Goal: Obtain resource: Download file/media

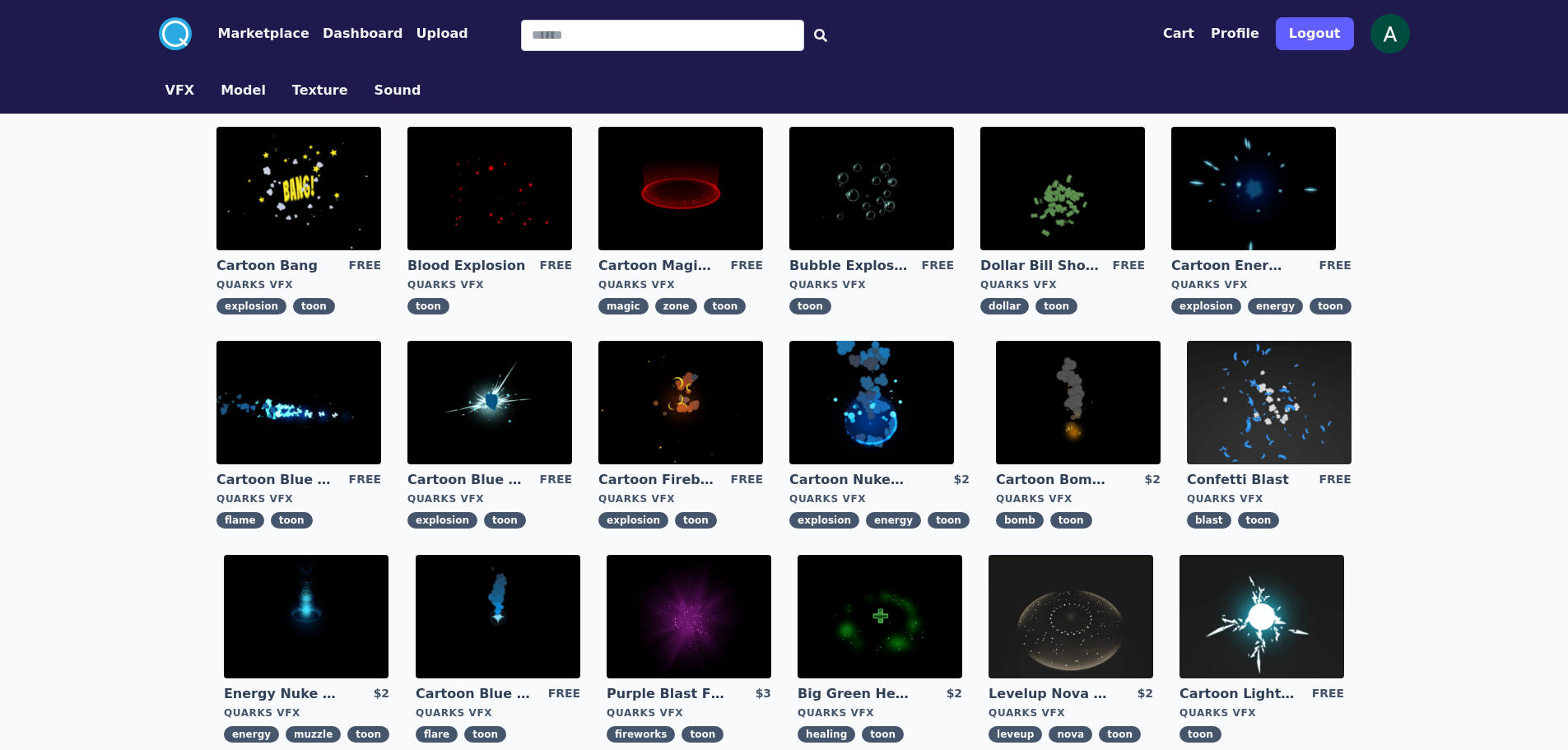
click at [504, 375] on img at bounding box center [490, 402] width 165 height 124
click at [872, 422] on img at bounding box center [872, 402] width 165 height 124
click at [363, 589] on img at bounding box center [306, 617] width 165 height 124
click at [466, 595] on img at bounding box center [498, 617] width 165 height 124
click at [1259, 606] on img at bounding box center [1262, 617] width 165 height 124
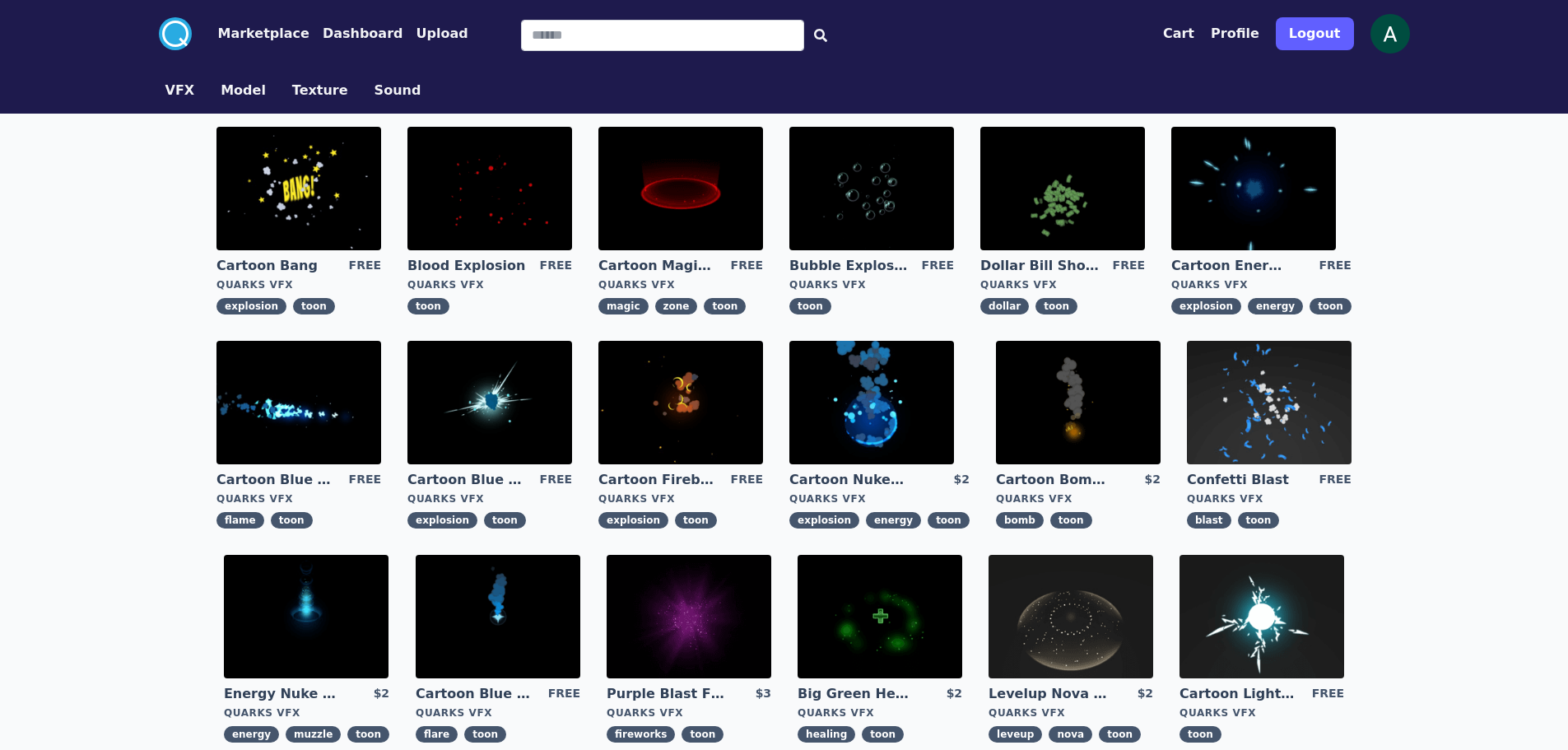
scroll to position [329, 0]
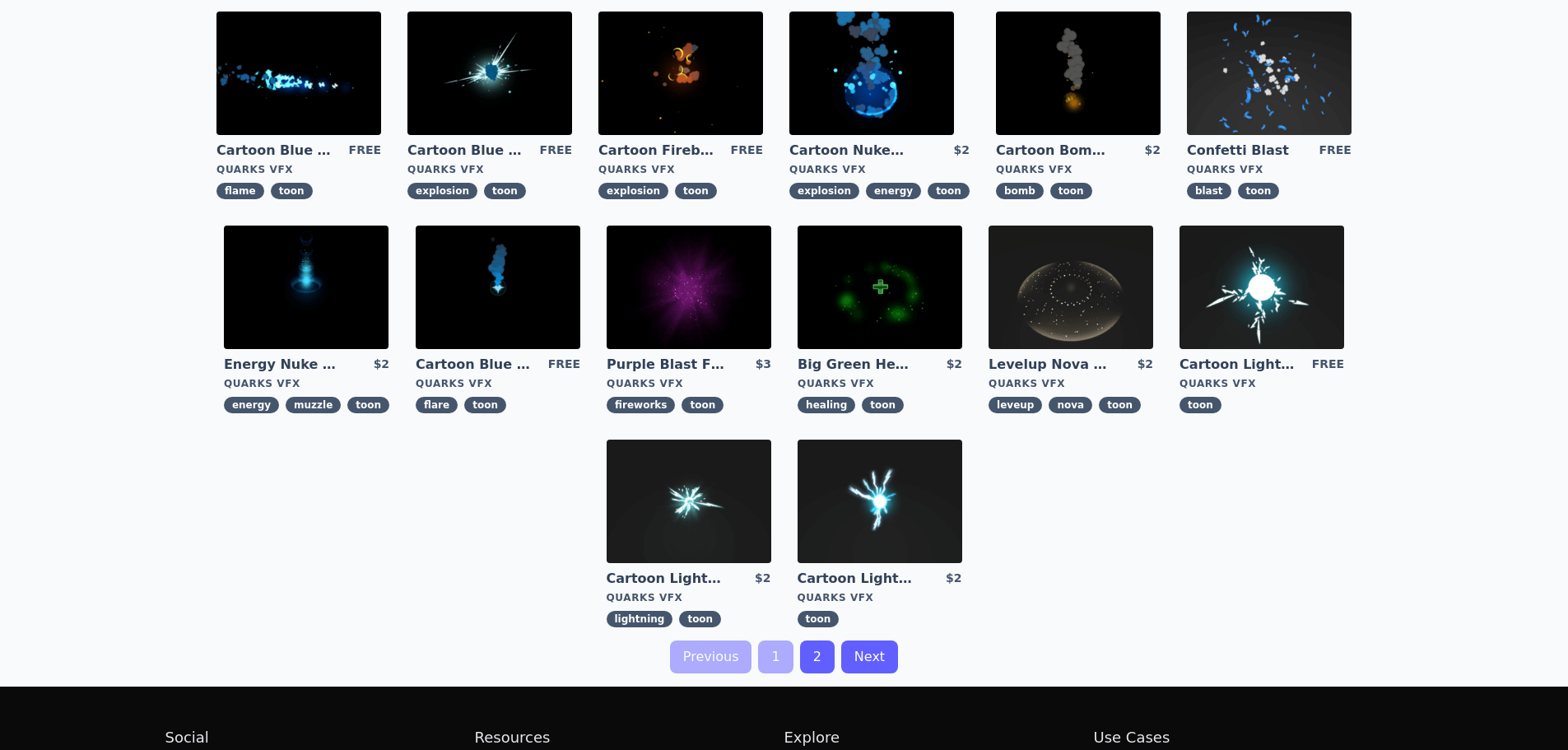
click at [686, 468] on img at bounding box center [689, 501] width 165 height 124
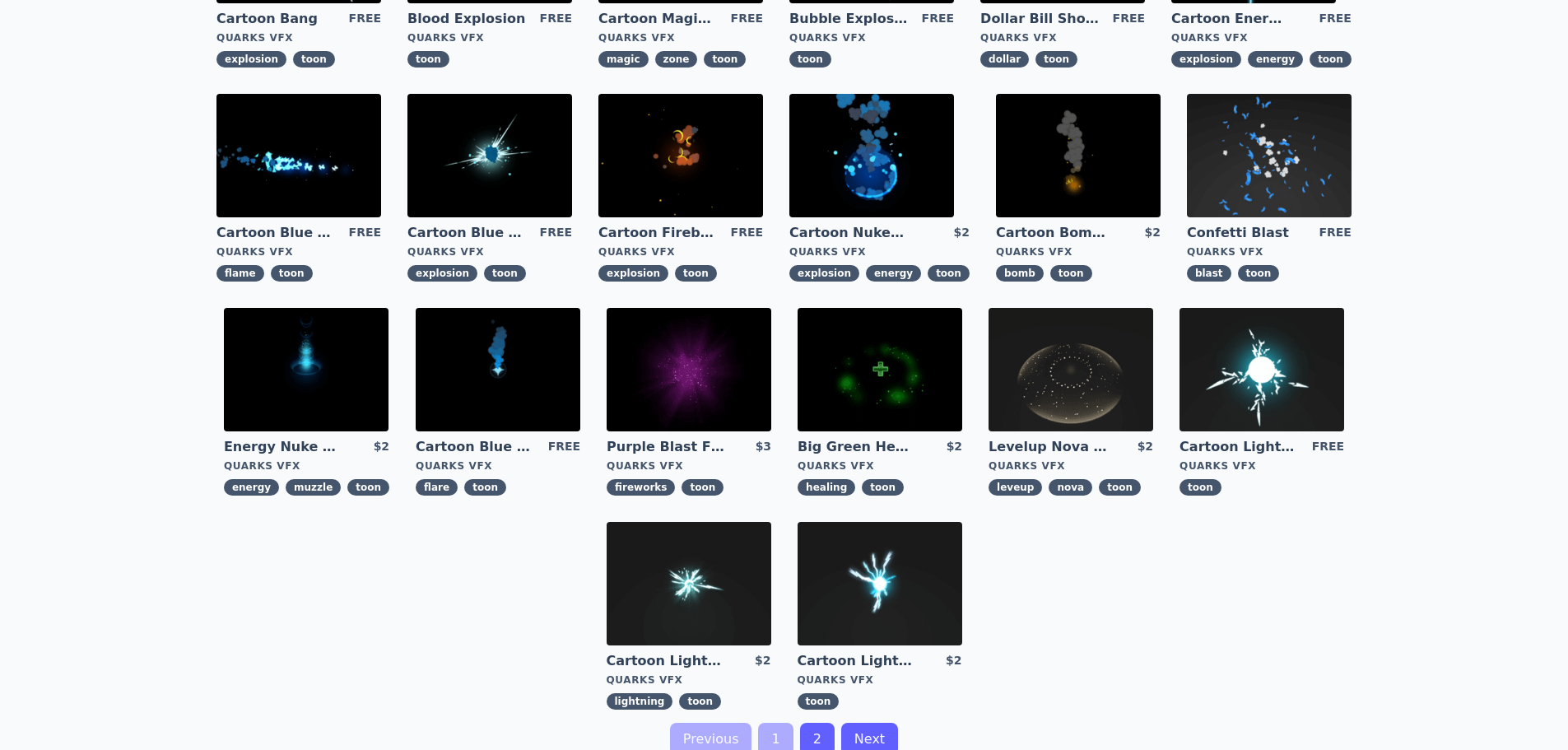
scroll to position [329, 0]
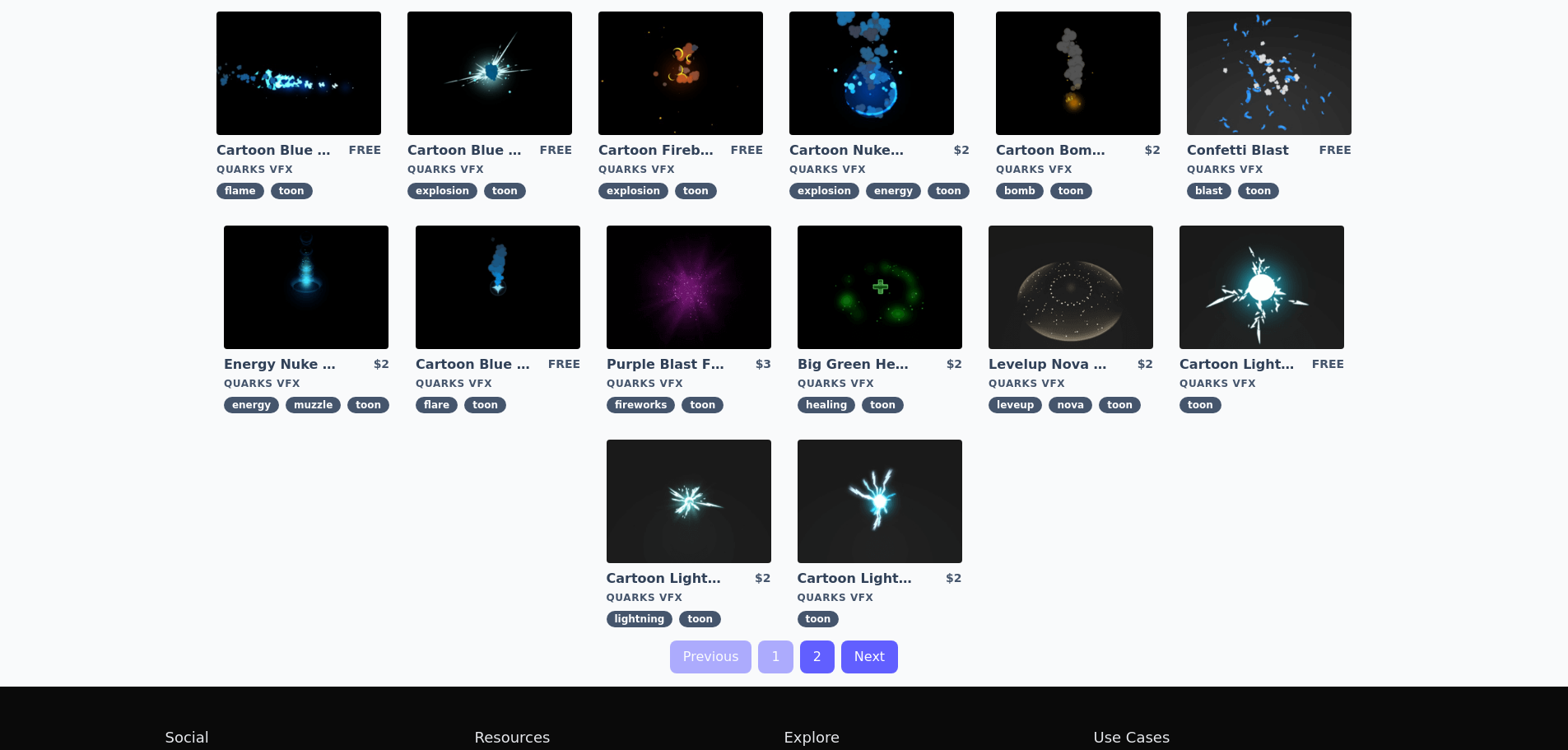
click at [874, 495] on img at bounding box center [880, 501] width 165 height 124
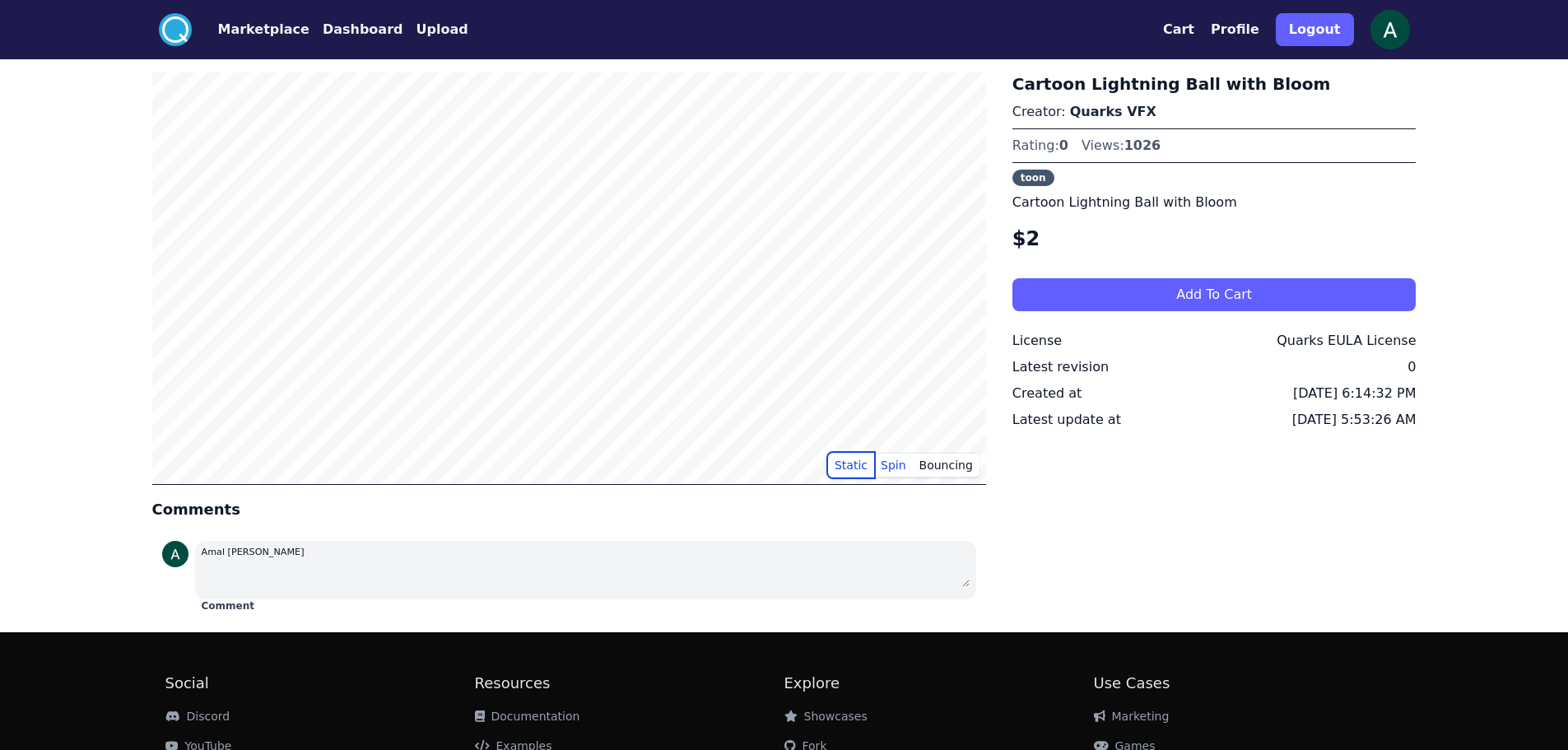
click at [862, 461] on button "Static" at bounding box center [851, 465] width 46 height 25
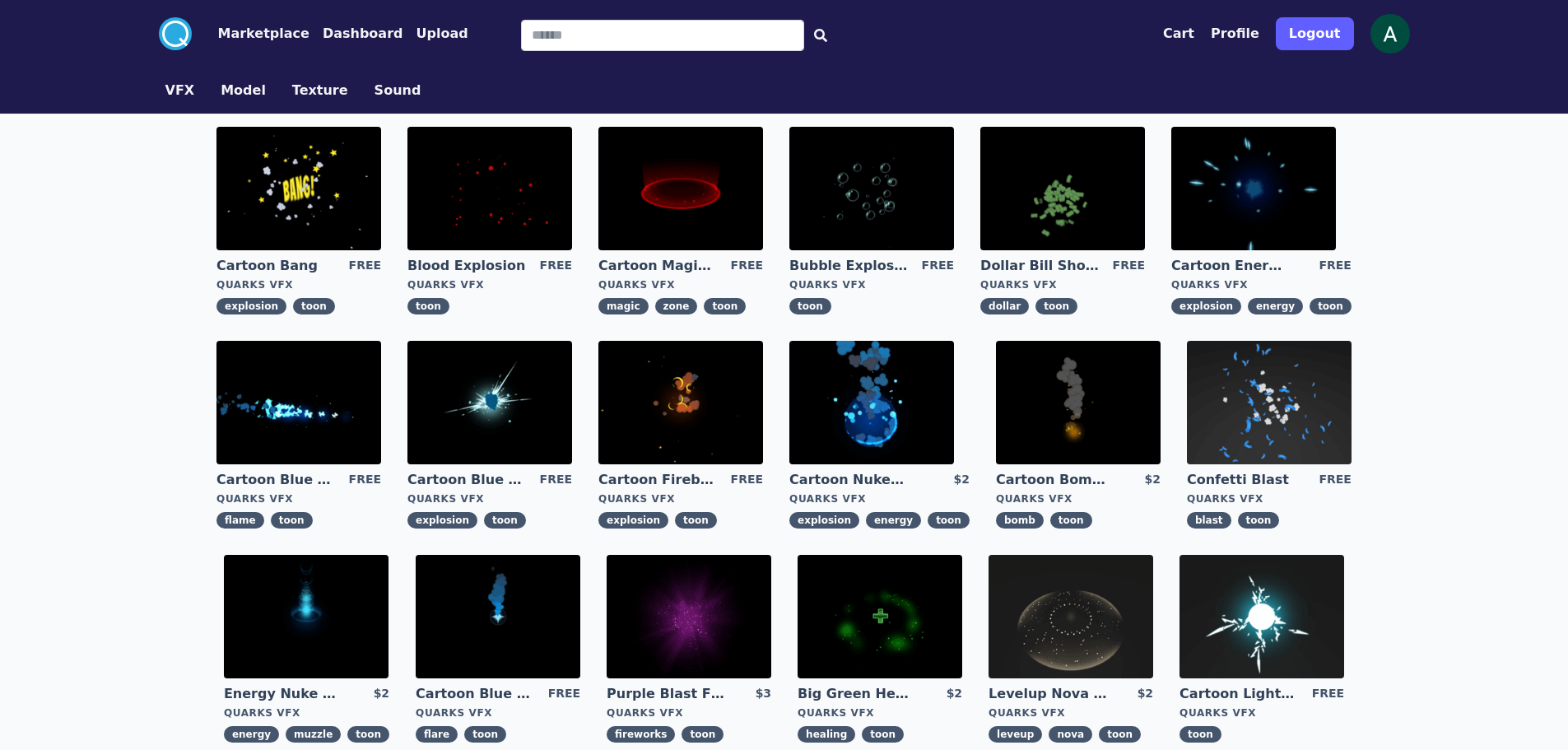
click at [1257, 214] on img at bounding box center [1253, 189] width 165 height 124
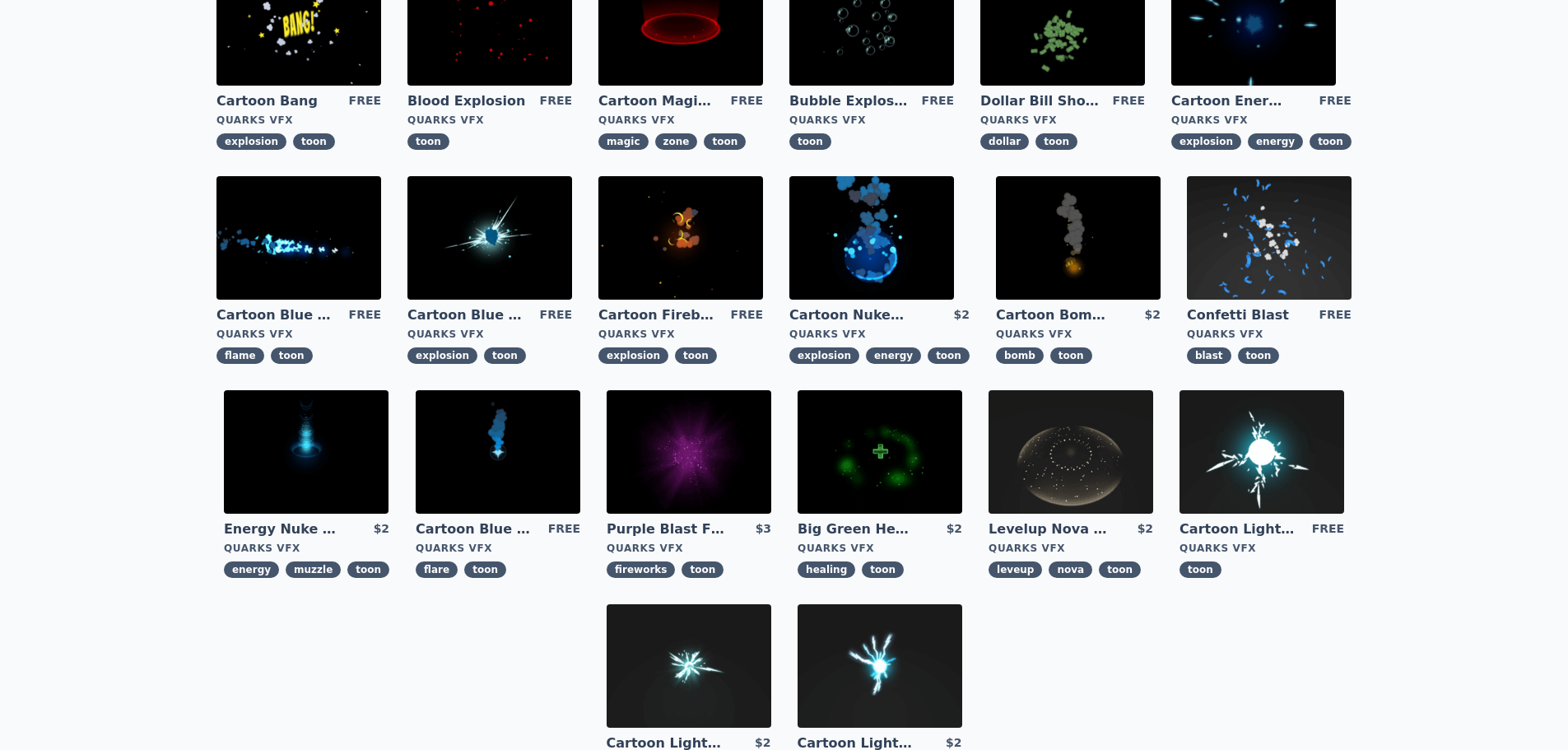
scroll to position [247, 0]
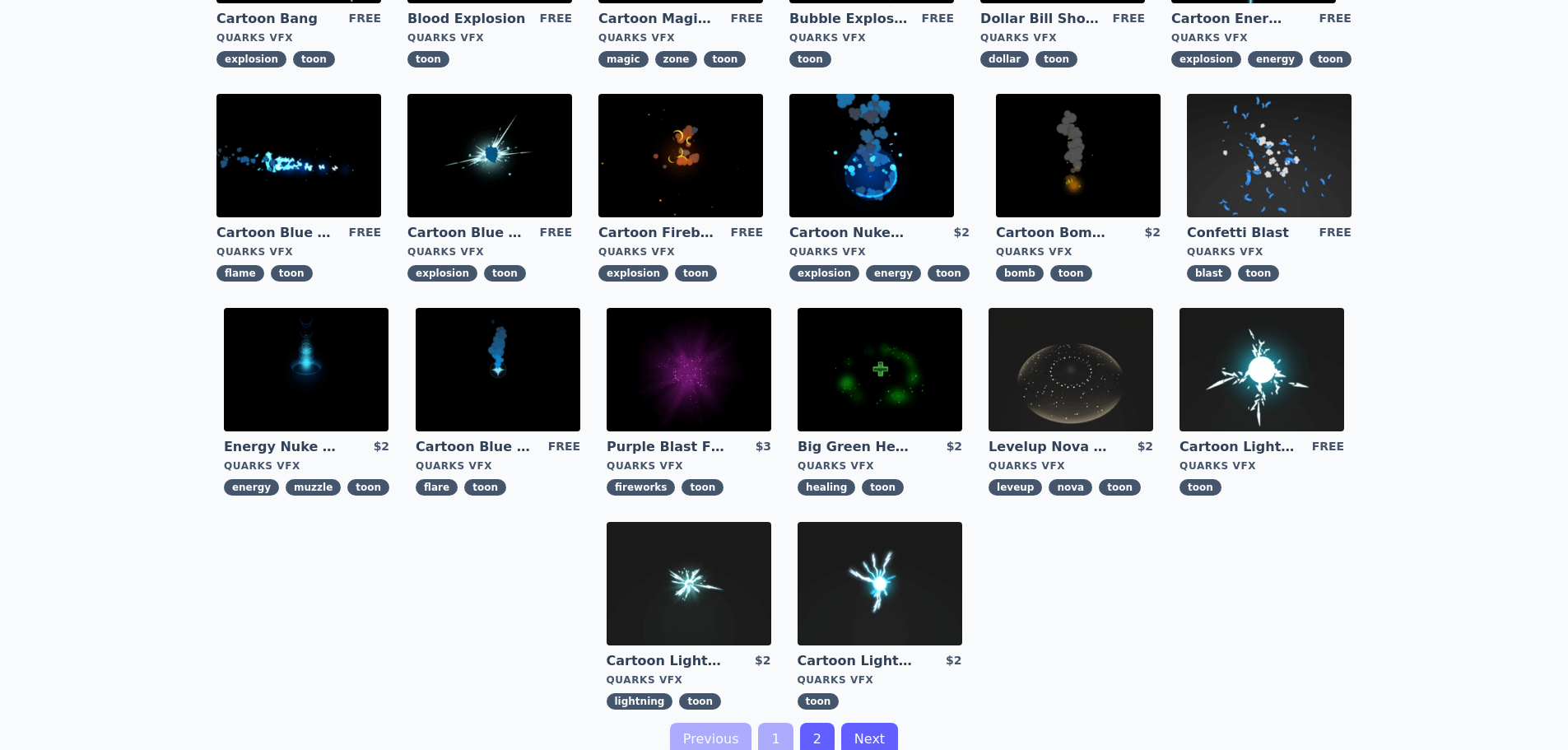
click at [809, 737] on link "2" at bounding box center [817, 739] width 34 height 33
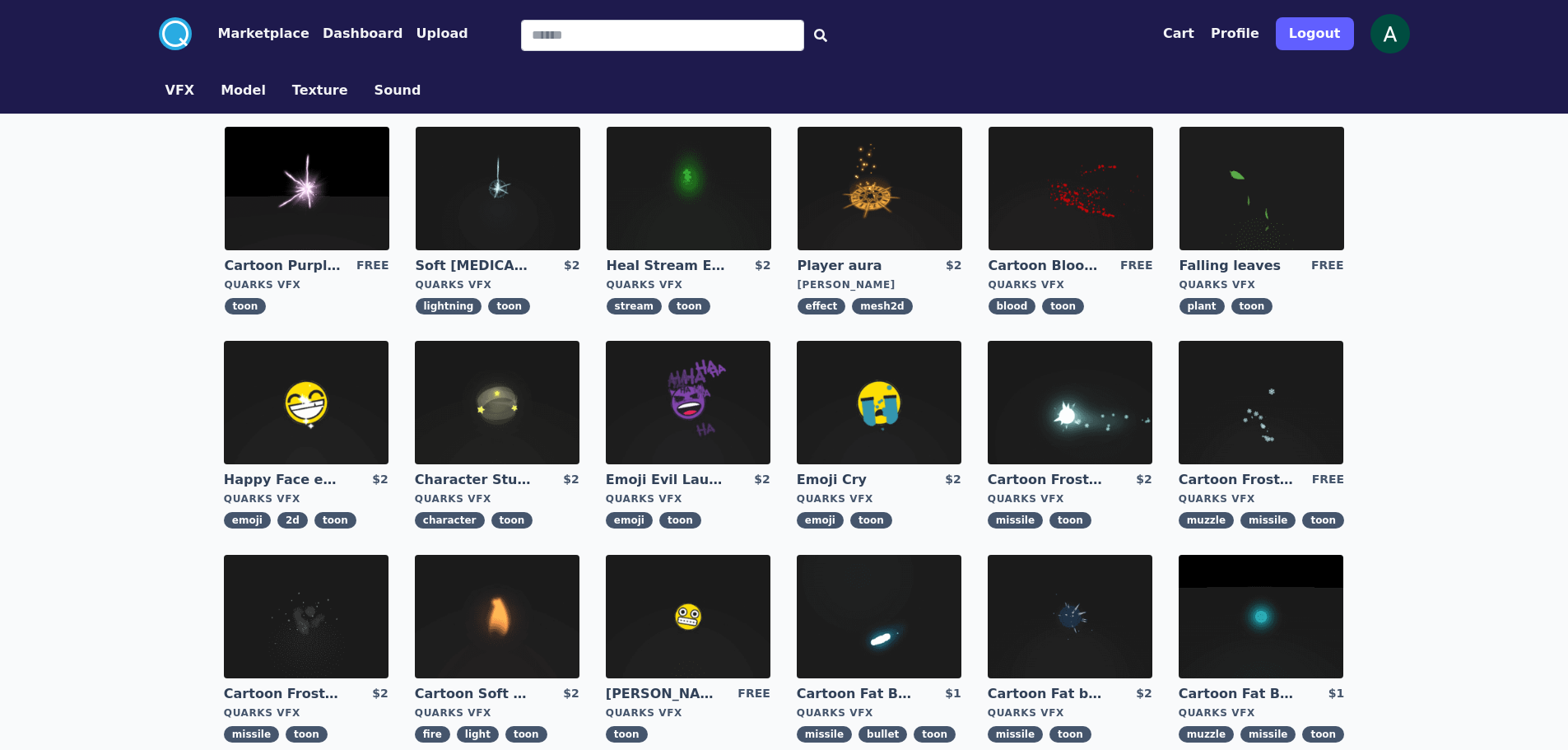
click at [496, 206] on img at bounding box center [498, 189] width 165 height 124
click at [296, 185] on img at bounding box center [307, 189] width 165 height 124
click at [1107, 391] on img at bounding box center [1070, 402] width 165 height 124
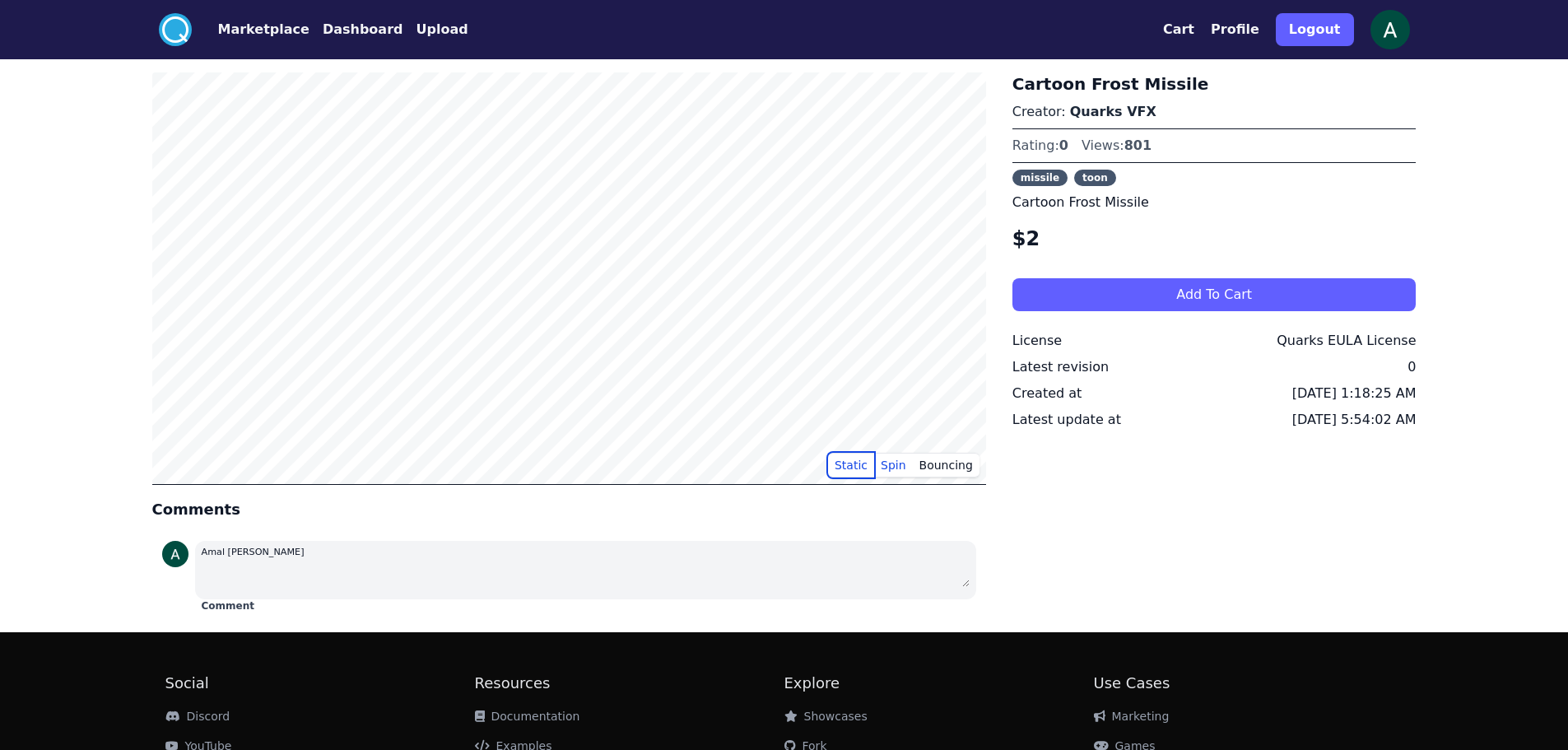
click at [864, 458] on button "Static" at bounding box center [851, 465] width 46 height 25
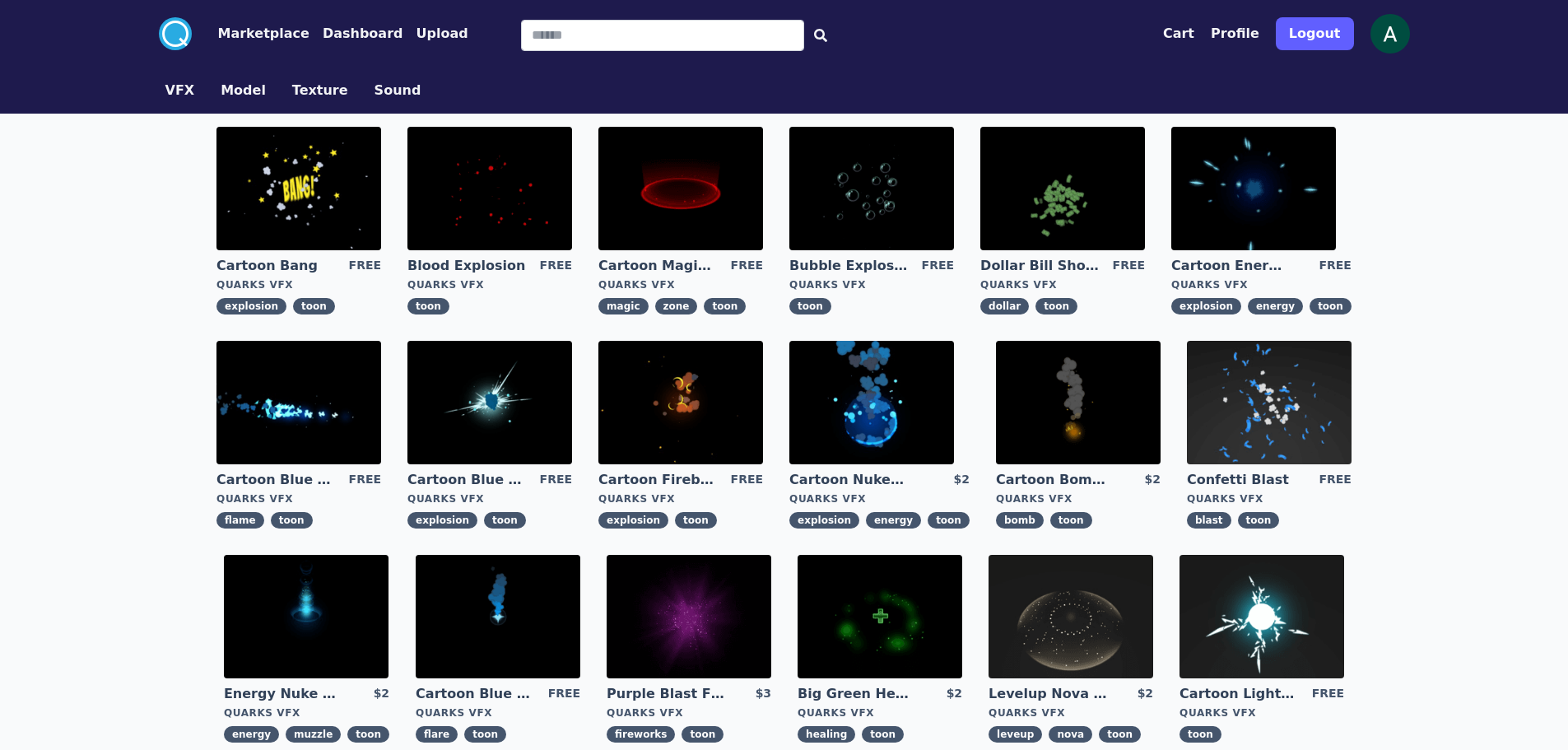
scroll to position [165, 0]
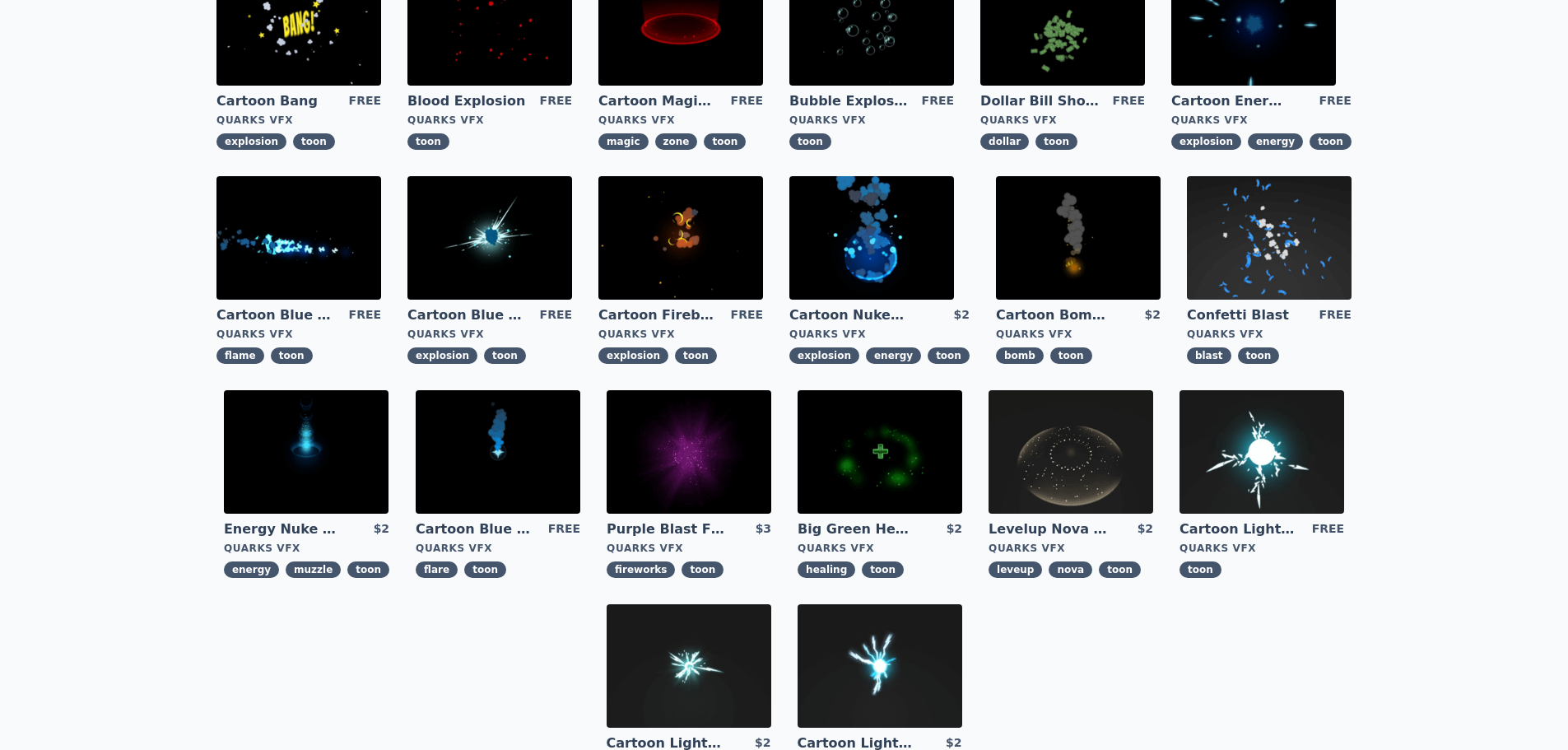
click at [732, 650] on img at bounding box center [689, 666] width 165 height 124
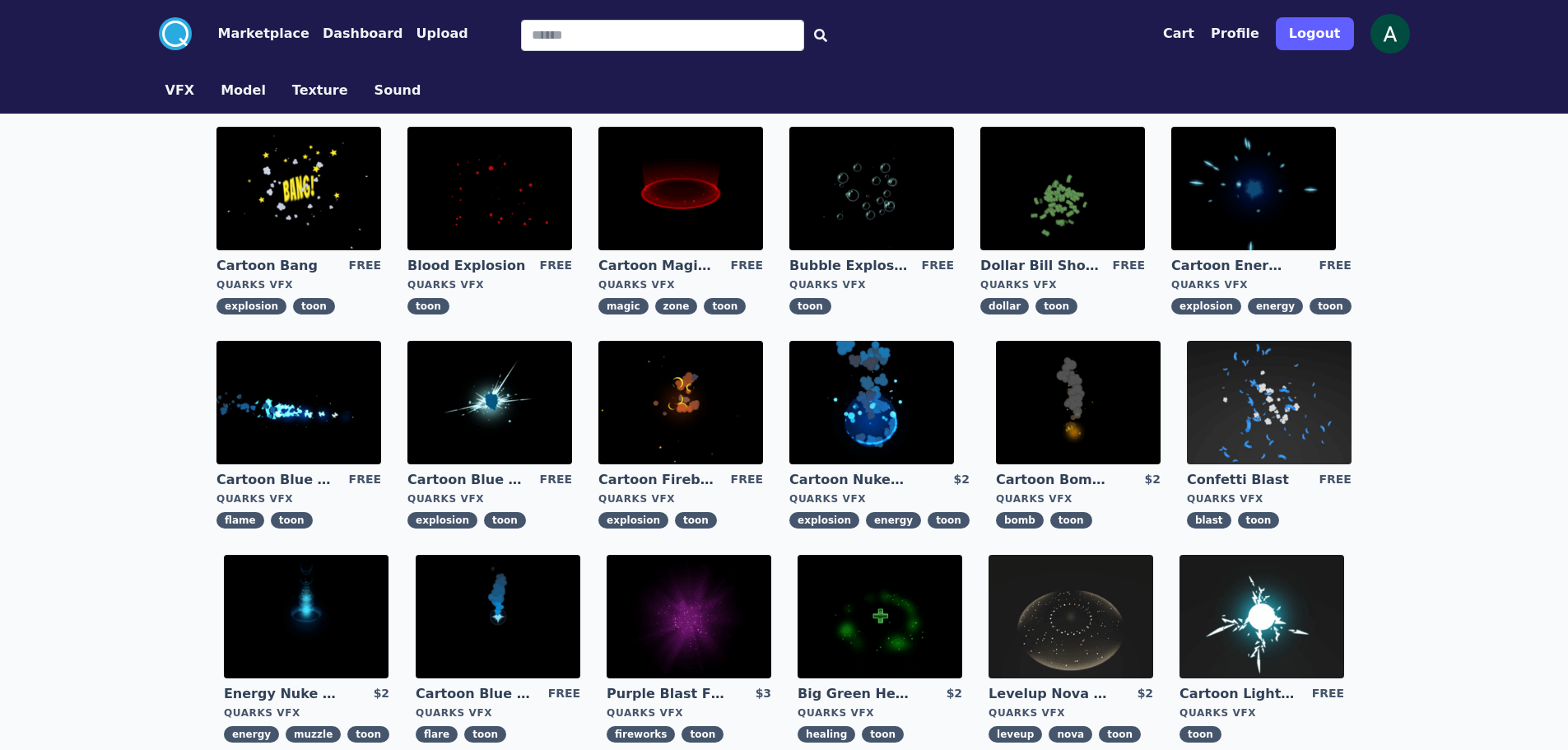
click at [1284, 200] on img at bounding box center [1253, 189] width 165 height 124
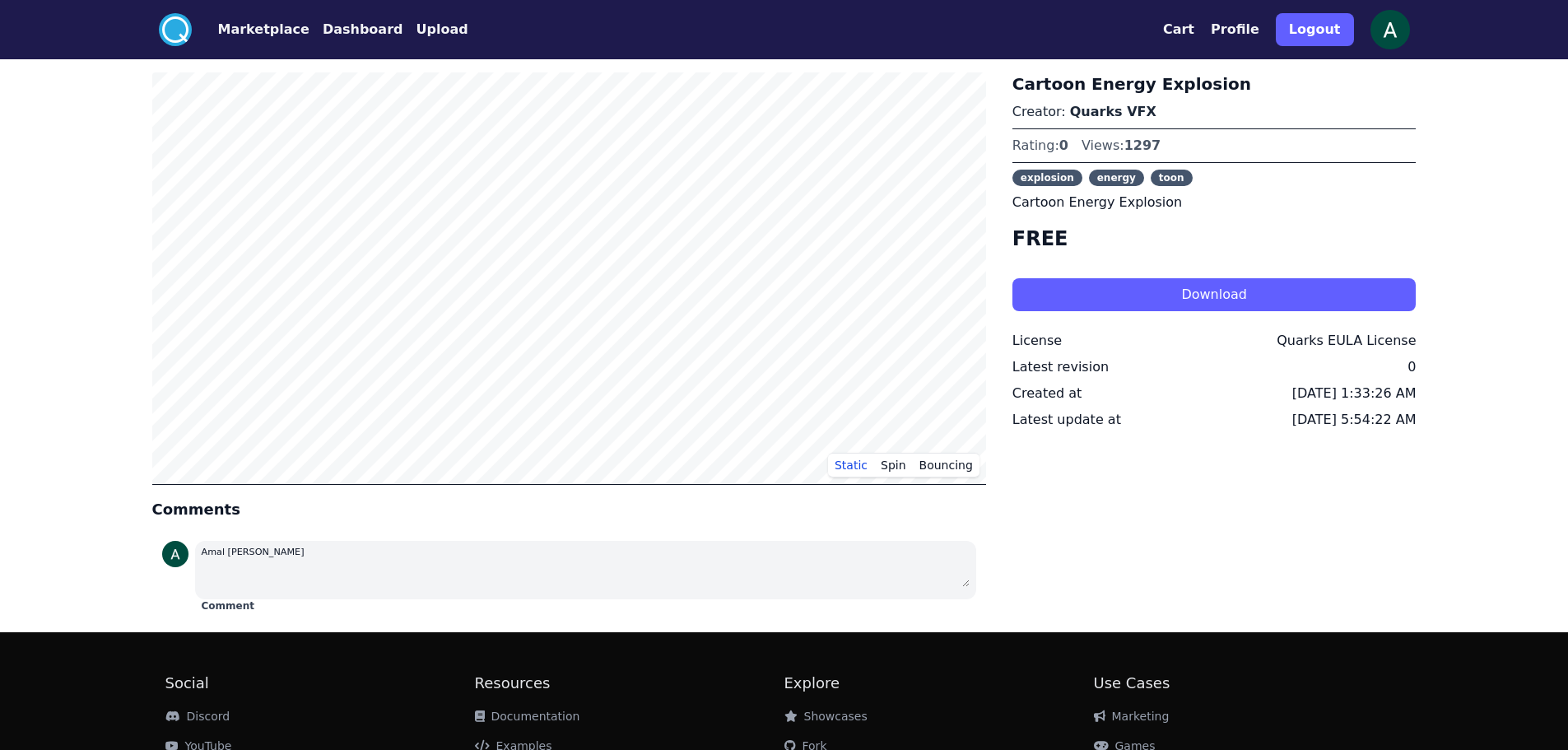
click at [1165, 297] on button "Download" at bounding box center [1215, 295] width 404 height 33
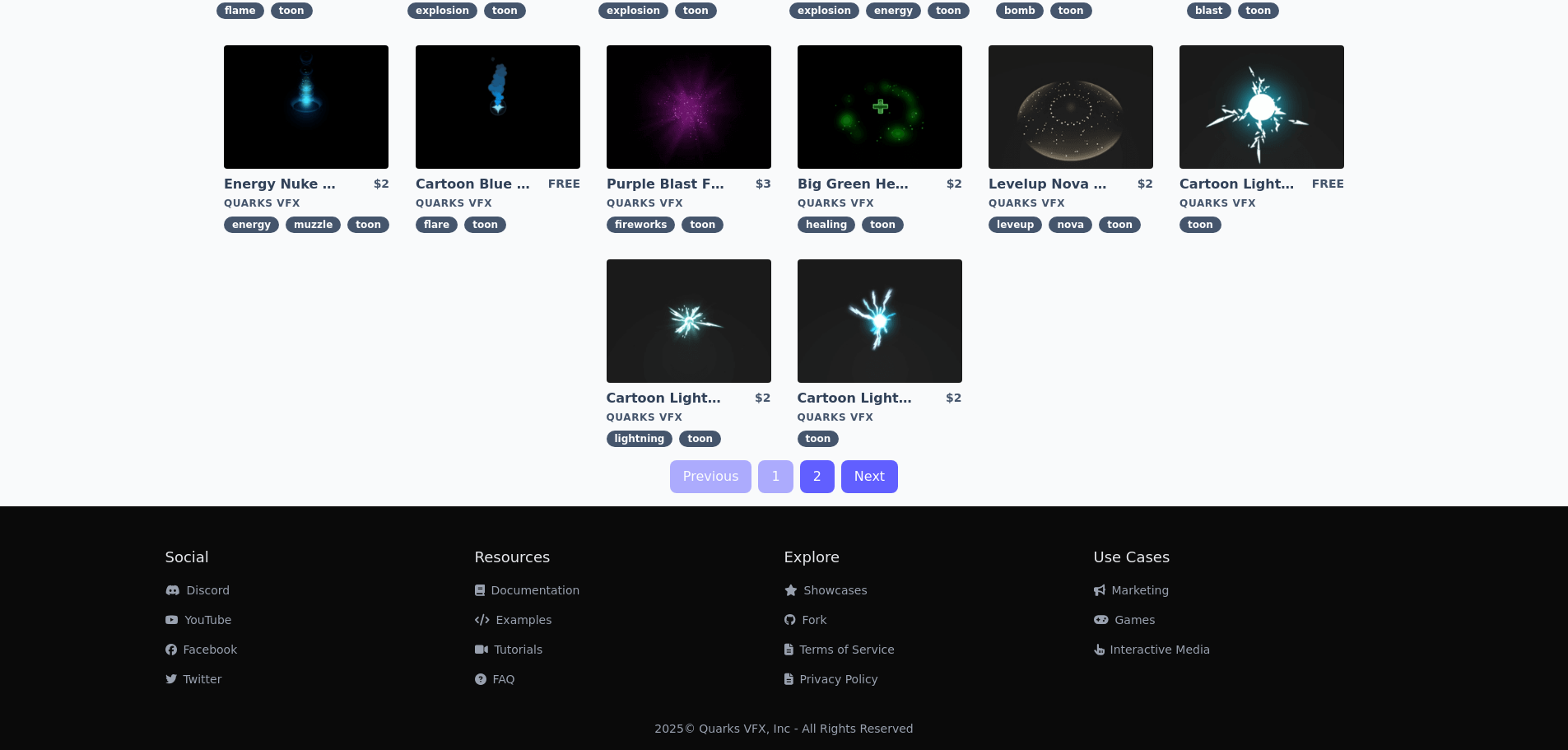
scroll to position [263, 0]
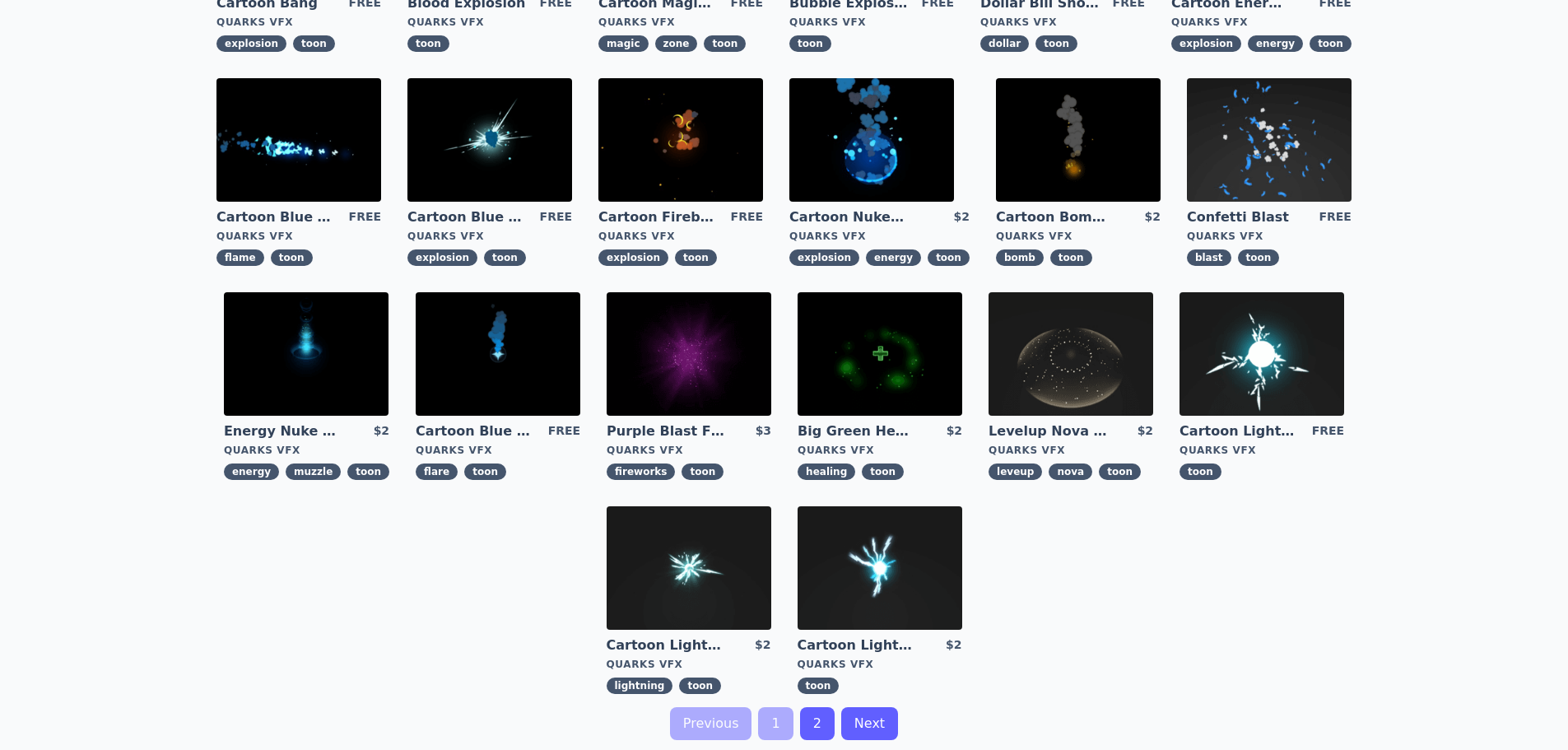
click at [711, 588] on img at bounding box center [689, 568] width 165 height 124
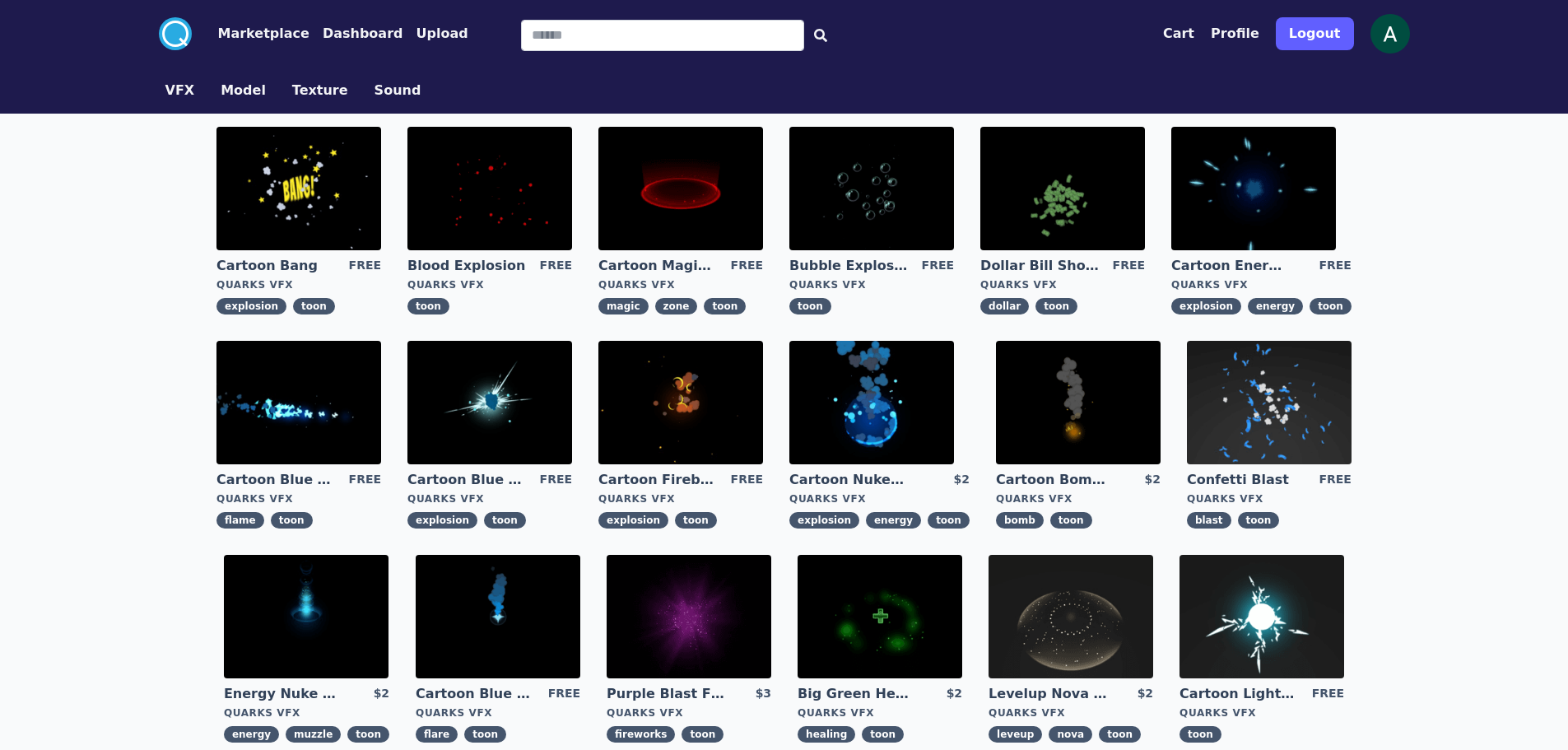
click at [483, 398] on img at bounding box center [490, 402] width 165 height 124
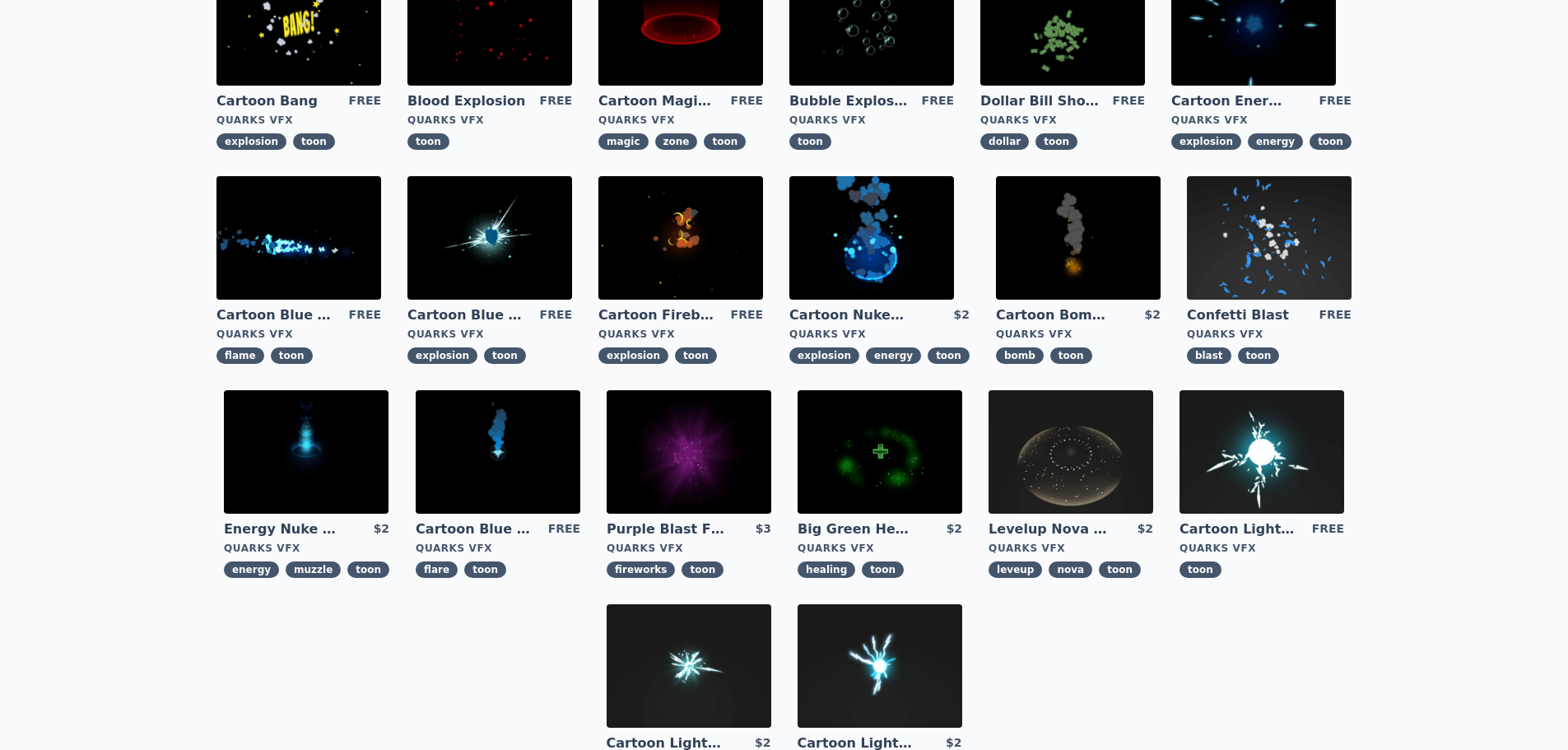
click at [1252, 230] on img at bounding box center [1269, 238] width 165 height 124
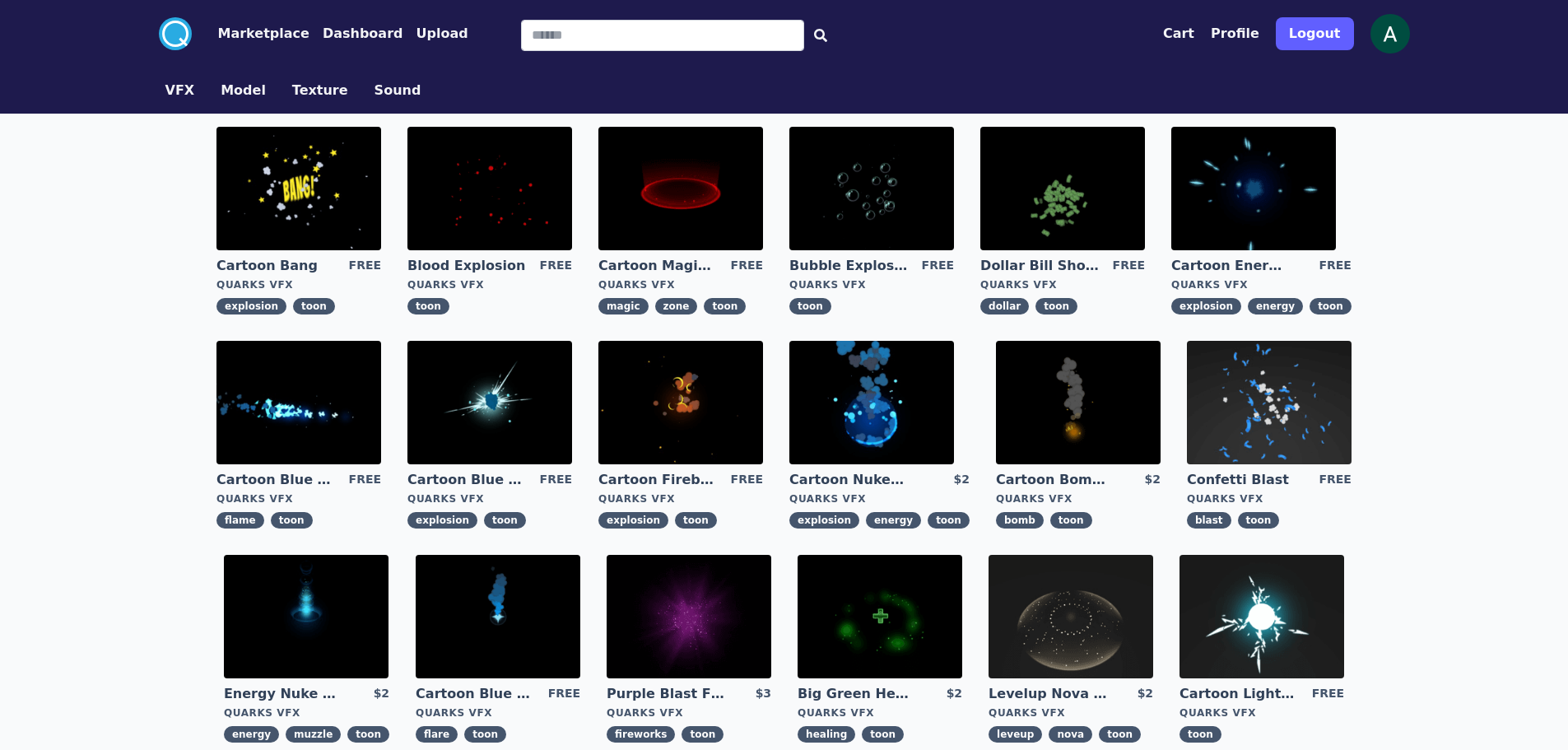
scroll to position [82, 0]
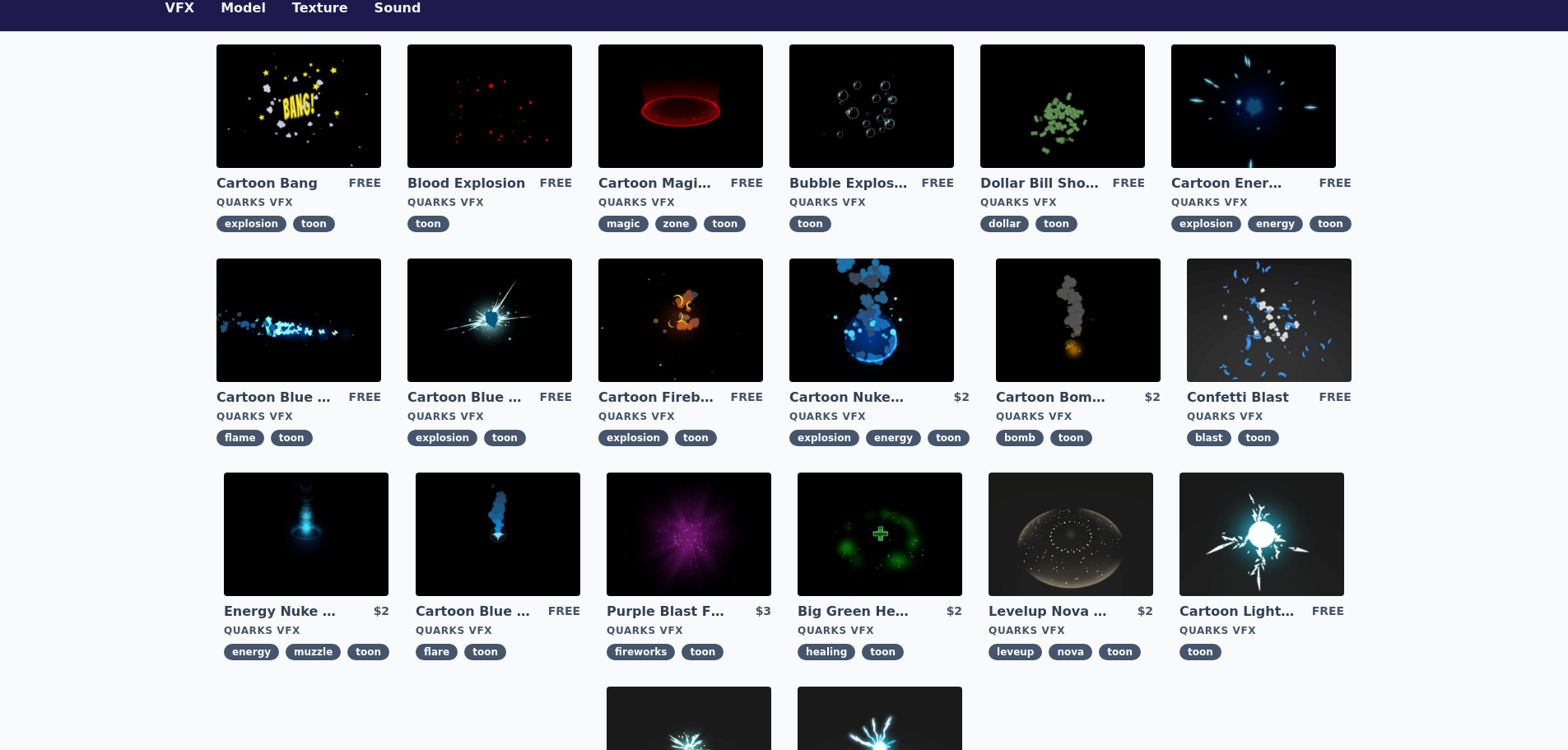
click at [1280, 328] on img at bounding box center [1269, 320] width 165 height 124
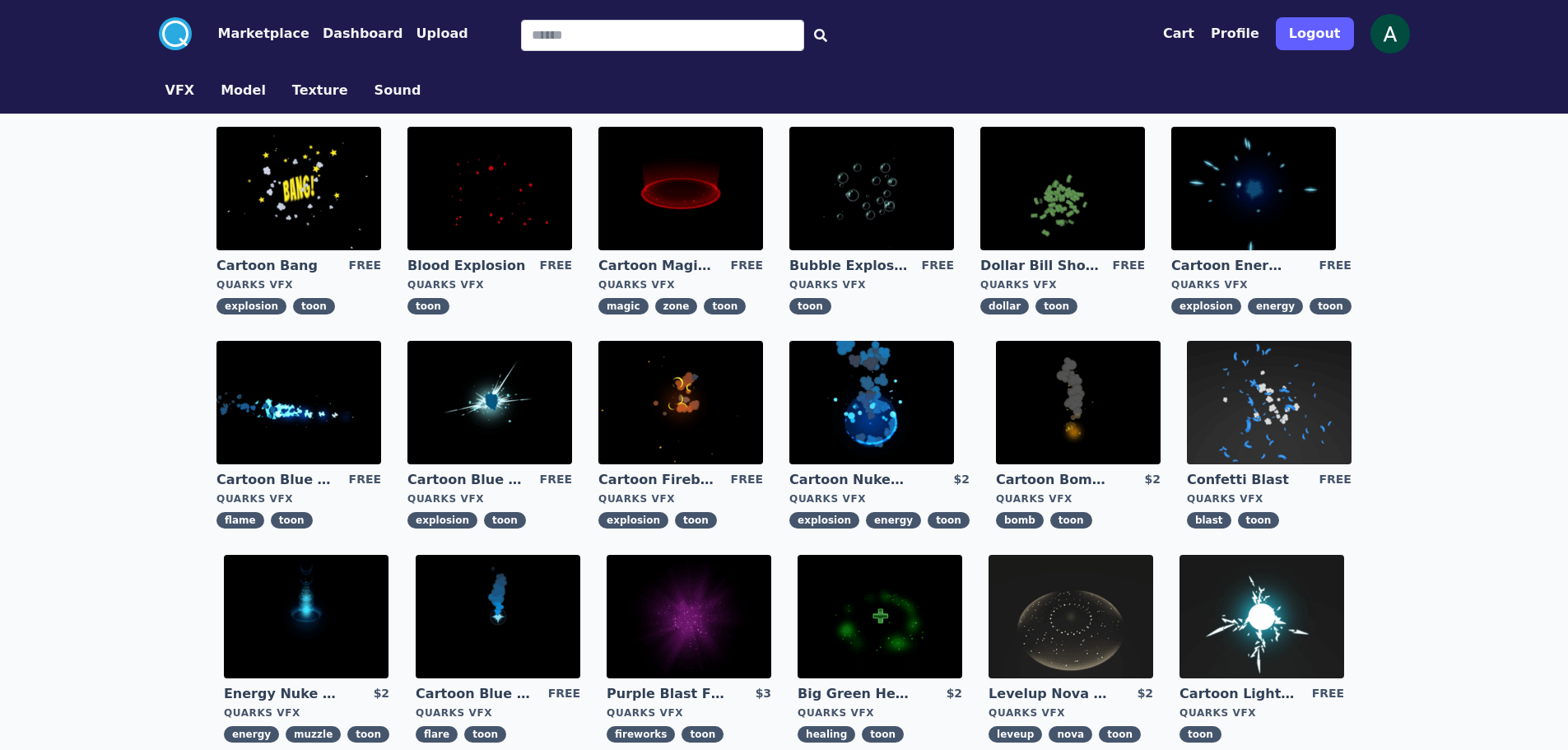
click at [488, 177] on img at bounding box center [490, 189] width 165 height 124
click at [941, 206] on img at bounding box center [872, 189] width 165 height 124
click at [1023, 194] on img at bounding box center [1063, 189] width 165 height 124
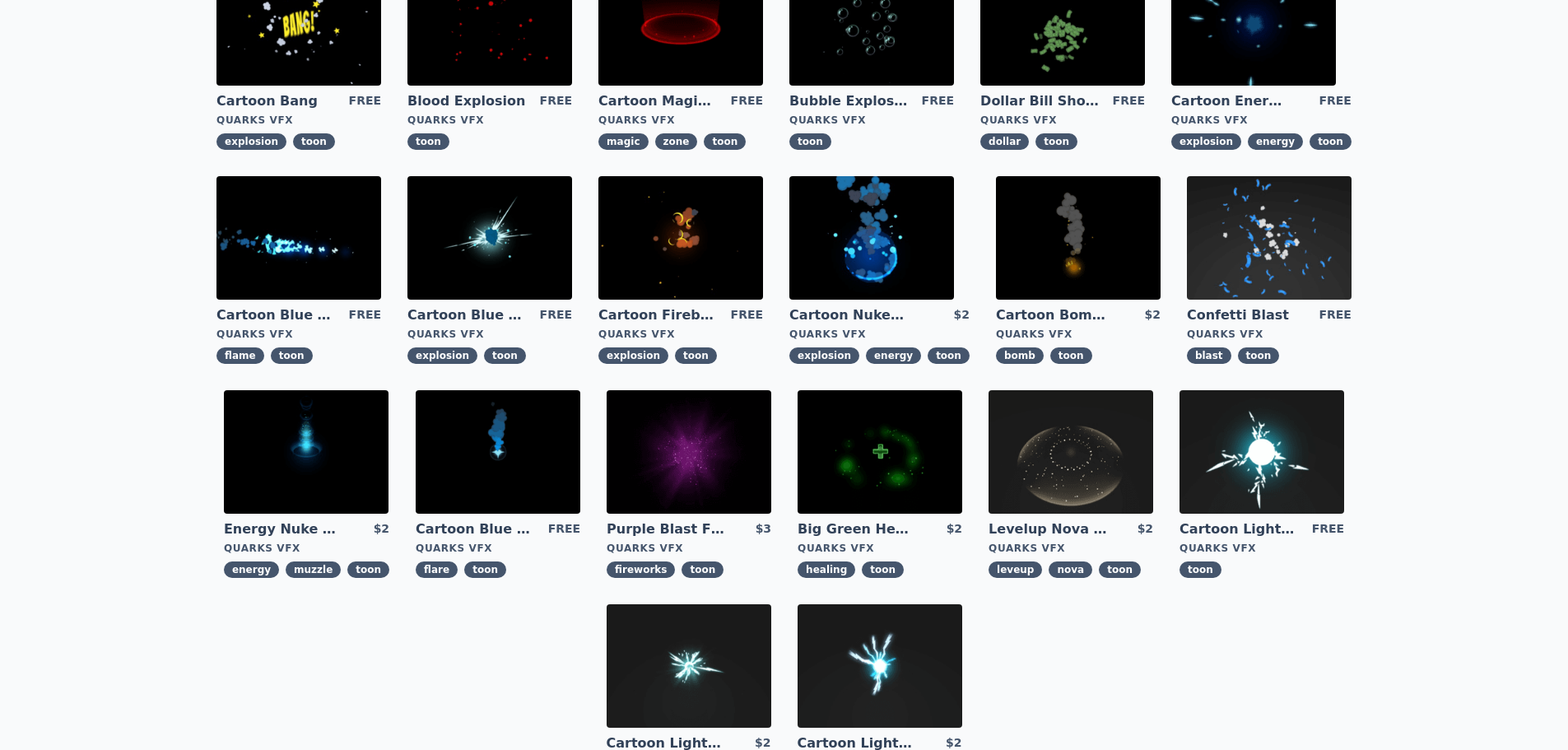
scroll to position [247, 0]
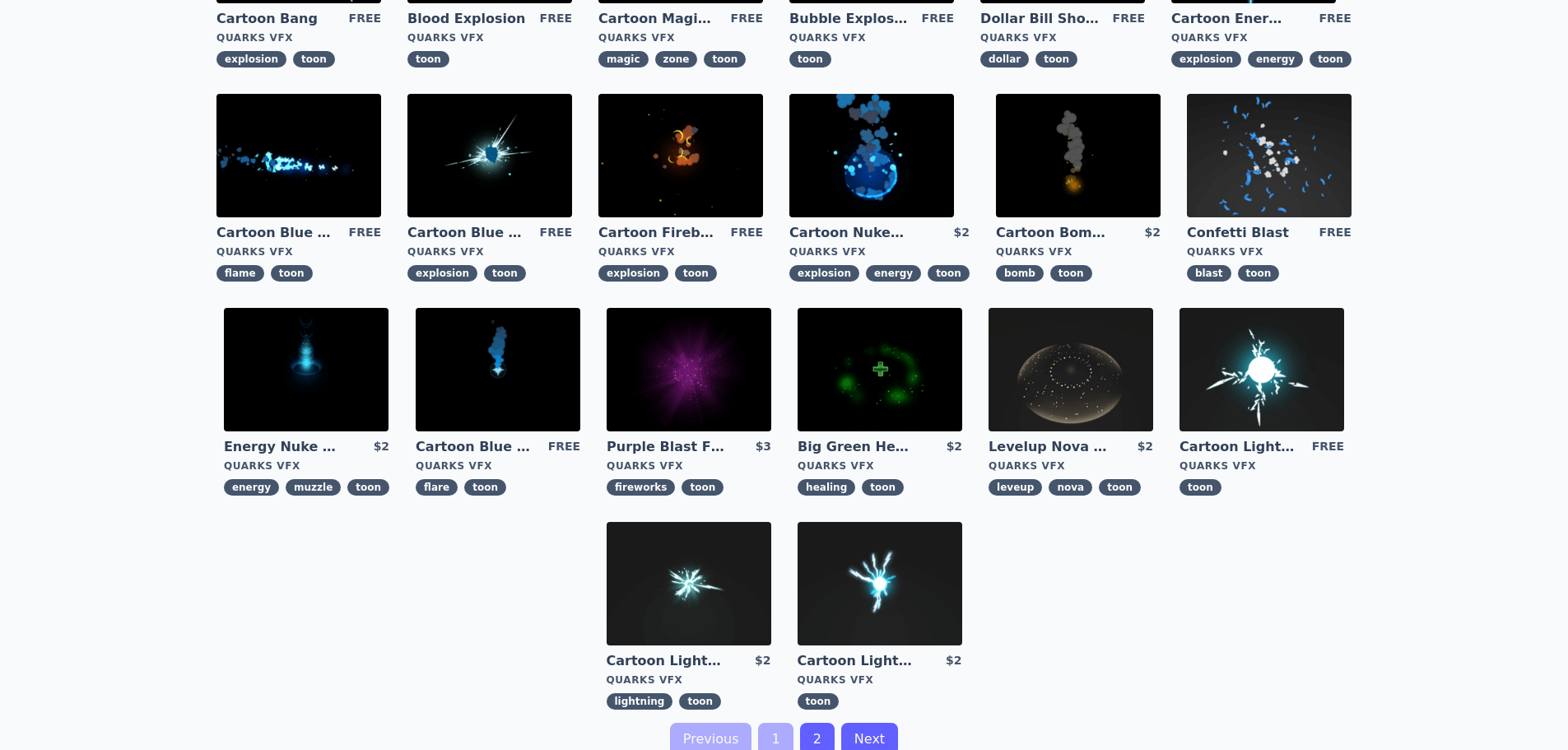
click at [710, 587] on img at bounding box center [689, 584] width 165 height 124
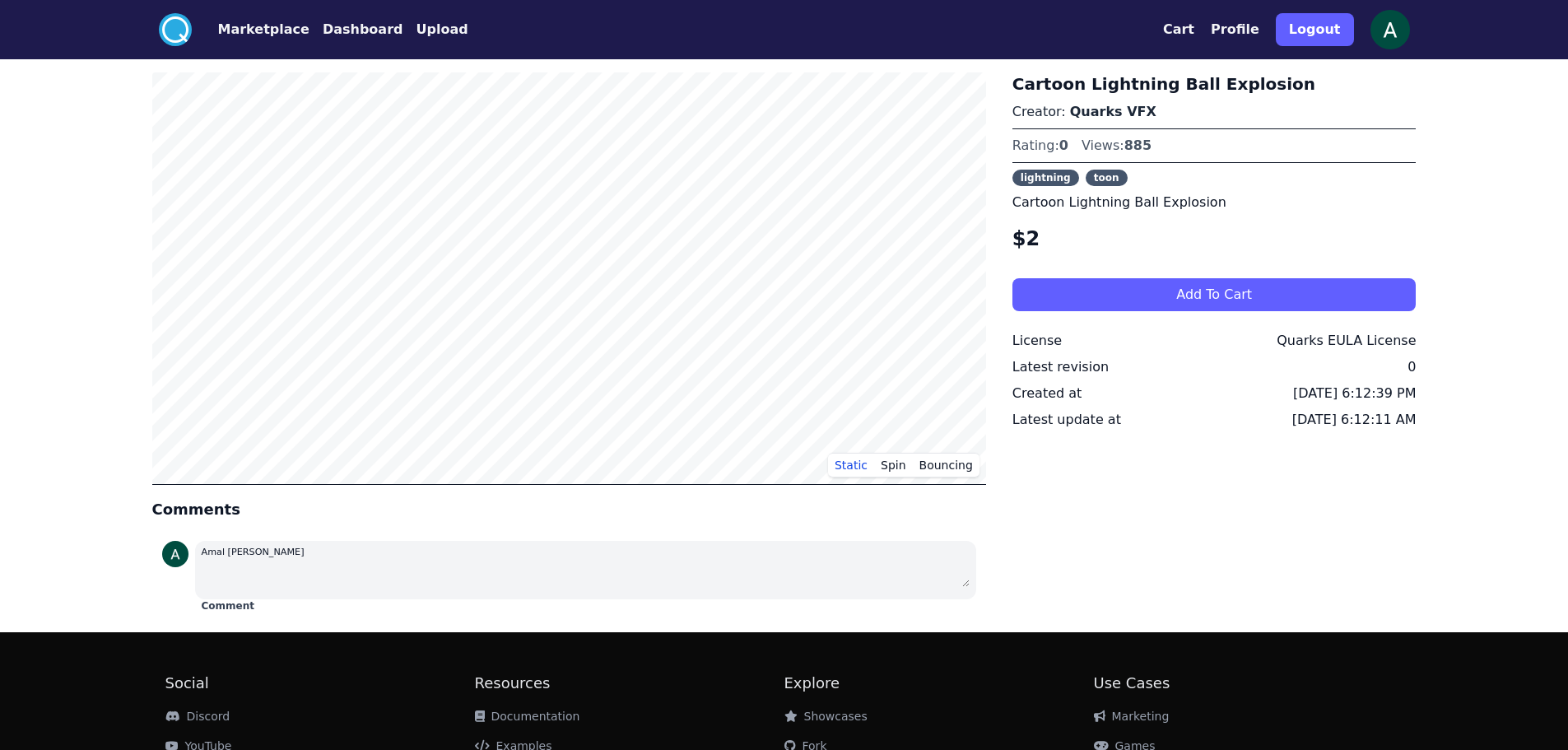
click at [1129, 547] on div "Cartoon Lightning Ball Explosion Creator: Quarks VFX Rating: 0 Views: 885 light…" at bounding box center [1215, 345] width 404 height 547
click at [1093, 520] on div "Cartoon Lightning Ball Explosion Creator: Quarks VFX Rating: 0 Views: 885 light…" at bounding box center [1215, 345] width 404 height 547
